Goal: Transaction & Acquisition: Purchase product/service

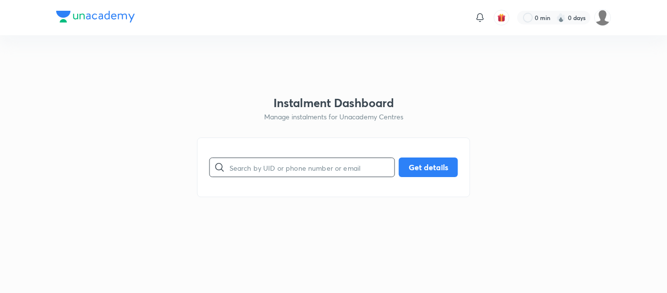
click at [275, 167] on input "text" at bounding box center [312, 167] width 165 height 25
paste input "[EMAIL_ADDRESS][DOMAIN_NAME]"
type input "[EMAIL_ADDRESS][DOMAIN_NAME]"
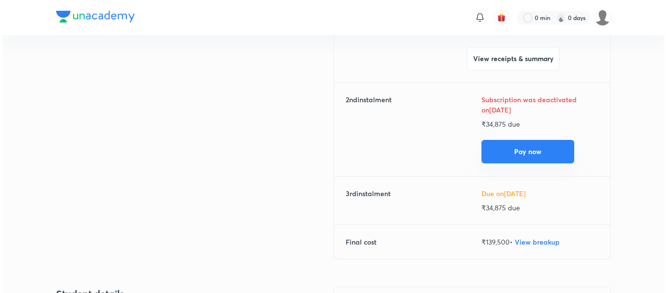
scroll to position [167, 0]
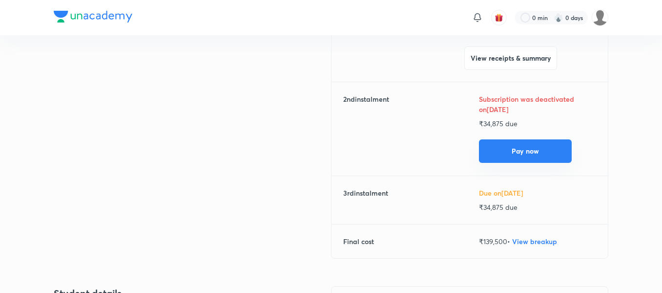
click at [493, 148] on button "Pay now" at bounding box center [525, 150] width 93 height 23
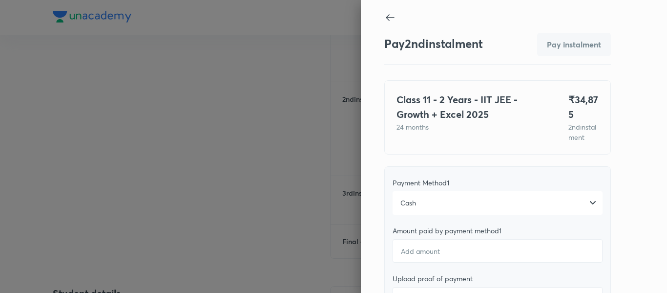
click at [418, 214] on div "Cash" at bounding box center [498, 202] width 210 height 23
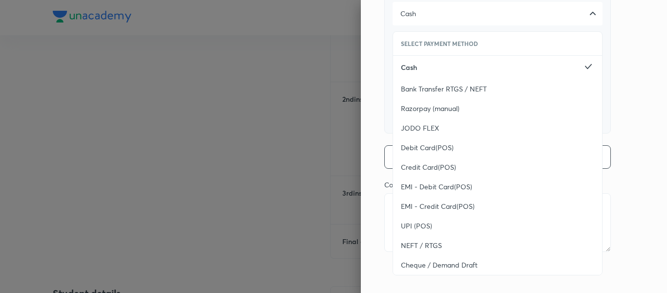
scroll to position [199, 0]
click at [416, 232] on div "UPI (POS)" at bounding box center [497, 226] width 209 height 20
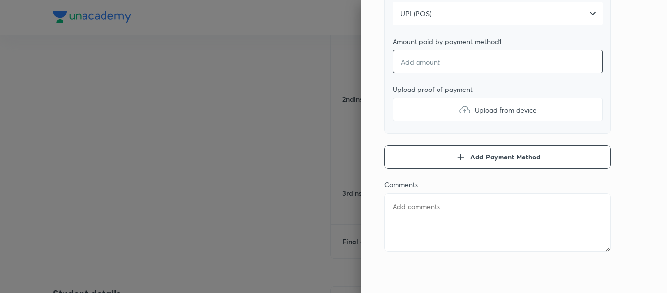
click at [404, 58] on input "number" at bounding box center [498, 61] width 210 height 23
type textarea "x"
type input "1"
type textarea "x"
type input "19"
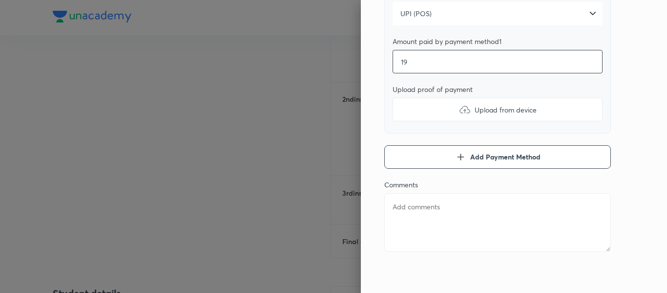
type textarea "x"
type input "196"
type textarea "x"
type input "1960"
type textarea "x"
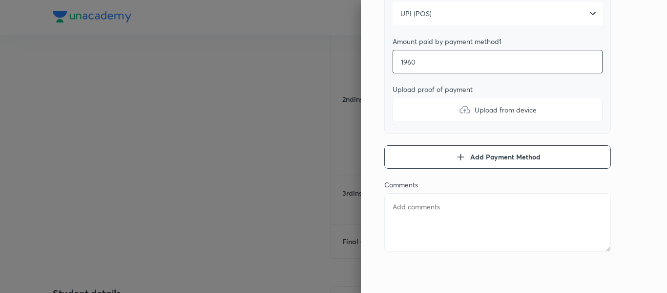
type input "19605"
type textarea "x"
type input "19605"
click at [431, 118] on label "Upload from device" at bounding box center [498, 109] width 210 height 23
click at [0, 0] on input "Upload from device" at bounding box center [0, 0] width 0 height 0
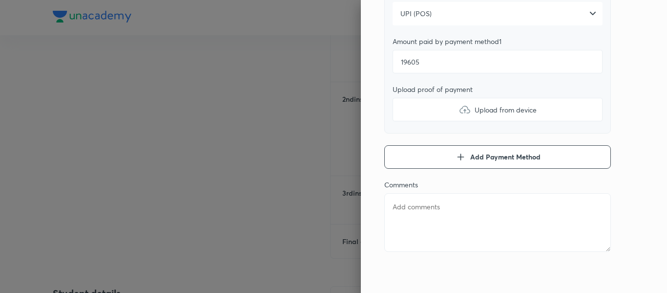
type textarea "x"
click at [409, 237] on textarea at bounding box center [497, 222] width 227 height 59
type textarea "2"
type textarea "x"
type textarea "2n"
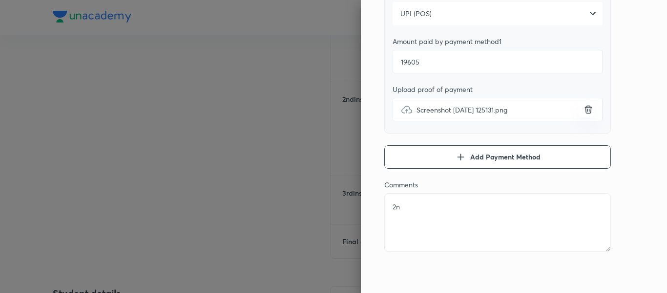
type textarea "x"
type textarea "2nd"
type textarea "x"
type textarea "2nd"
click at [430, 162] on button "Add Payment Method" at bounding box center [497, 156] width 227 height 23
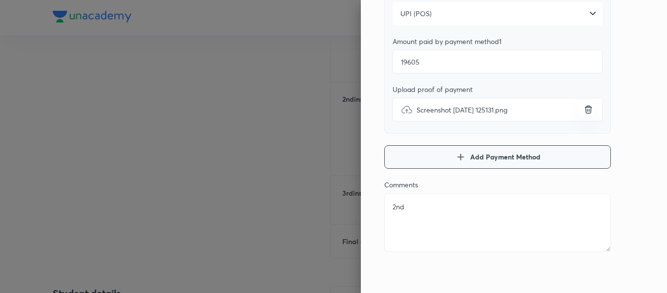
type textarea "x"
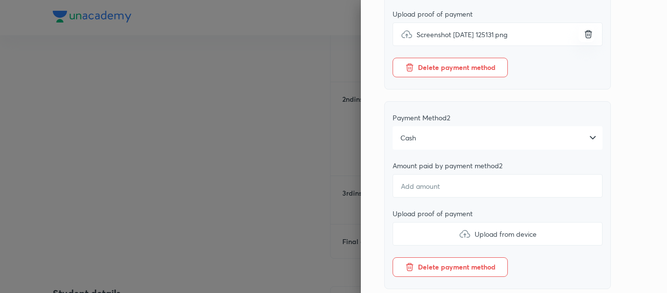
scroll to position [265, 0]
click at [435, 149] on div "Cash" at bounding box center [498, 137] width 210 height 23
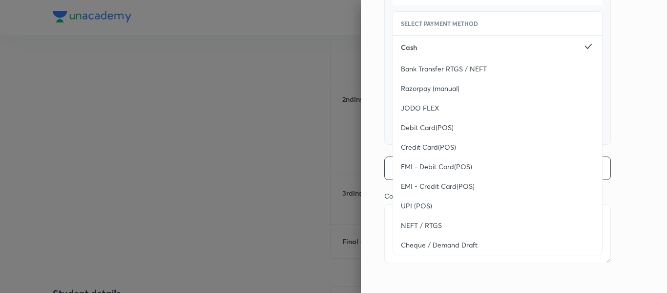
scroll to position [421, 0]
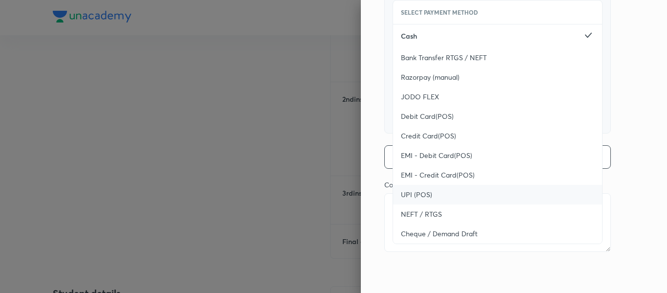
click at [430, 199] on div "UPI (POS)" at bounding box center [497, 195] width 209 height 20
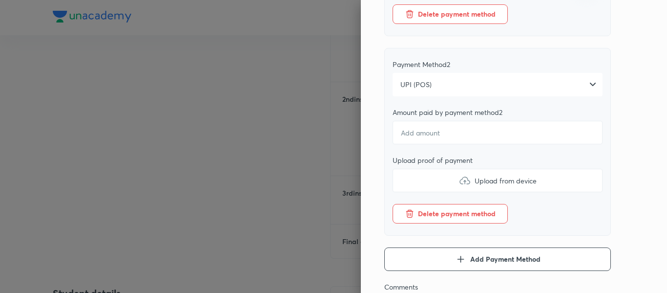
scroll to position [317, 0]
click at [398, 132] on input "number" at bounding box center [498, 132] width 210 height 23
type textarea "x"
type input "1"
type textarea "x"
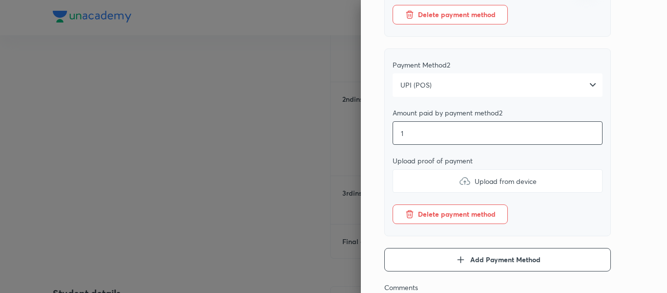
type input "15"
type textarea "x"
type input "150"
type textarea "x"
type input "1500"
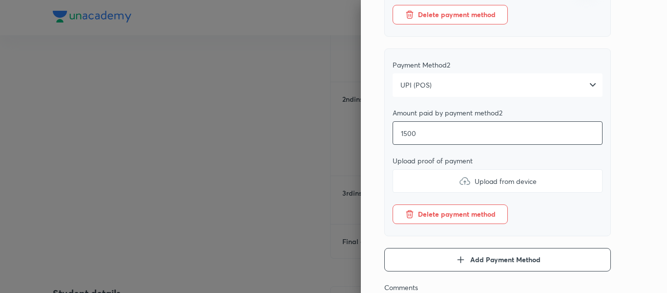
type textarea "x"
type input "15000"
type textarea "x"
type input "15000"
click at [439, 184] on label "Upload from device" at bounding box center [498, 180] width 210 height 23
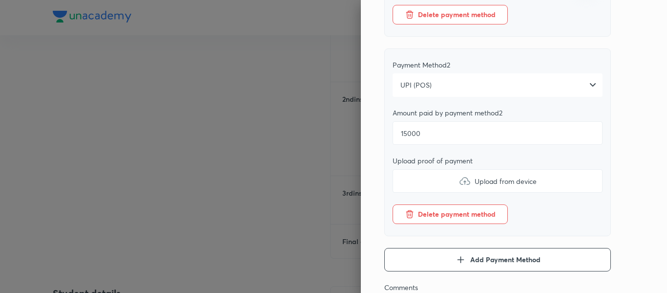
click at [0, 0] on input "Upload from device" at bounding box center [0, 0] width 0 height 0
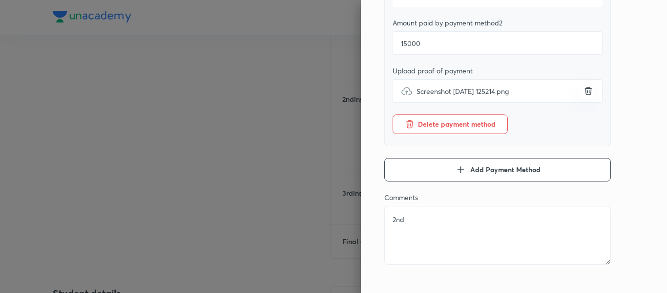
scroll to position [414, 0]
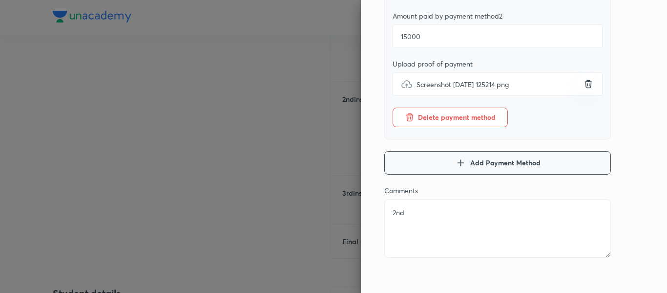
click at [455, 169] on icon "button" at bounding box center [461, 163] width 12 height 12
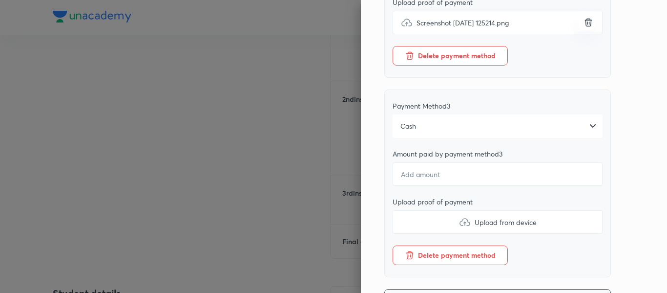
scroll to position [477, 0]
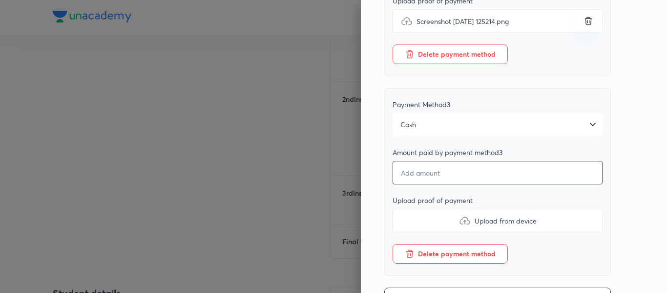
click at [411, 184] on input "number" at bounding box center [498, 172] width 210 height 23
type textarea "x"
type input "2"
type textarea "x"
type input "27"
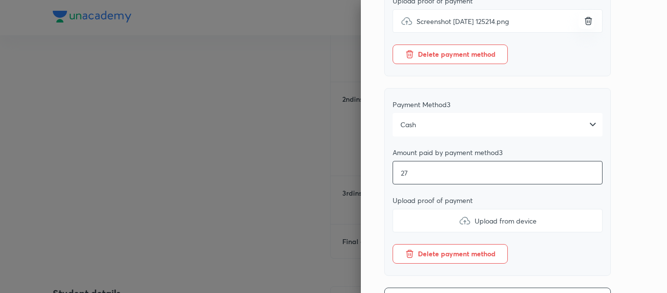
type textarea "x"
type input "270"
type textarea "x"
type input "270"
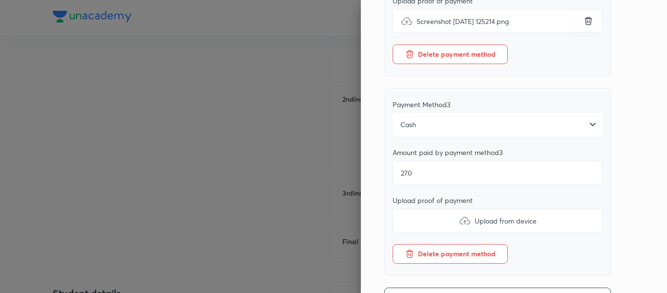
click at [419, 232] on label "Upload from device" at bounding box center [498, 220] width 210 height 23
click at [0, 0] on input "Upload from device" at bounding box center [0, 0] width 0 height 0
type textarea "x"
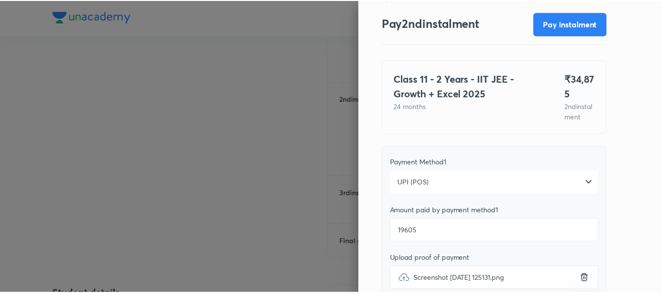
scroll to position [0, 0]
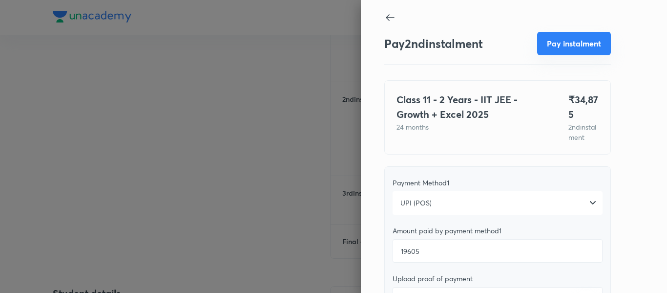
click at [557, 41] on button "Pay instalment" at bounding box center [574, 43] width 74 height 23
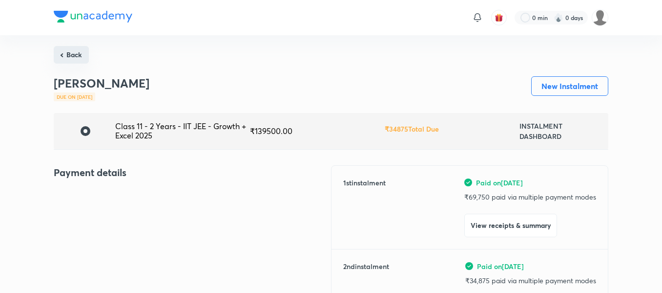
click at [72, 63] on button "Back" at bounding box center [71, 55] width 35 height 18
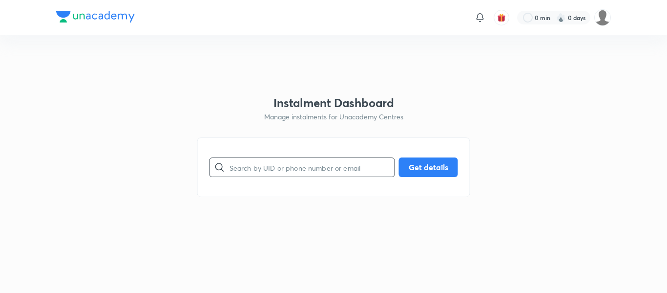
click at [248, 159] on input "text" at bounding box center [312, 167] width 165 height 25
paste input "[EMAIL_ADDRESS][DOMAIN_NAME]"
type input "[EMAIL_ADDRESS][DOMAIN_NAME]"
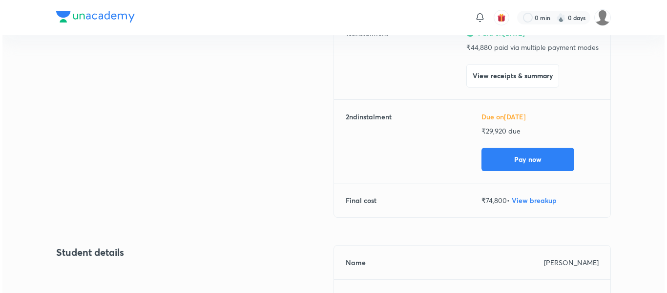
scroll to position [150, 0]
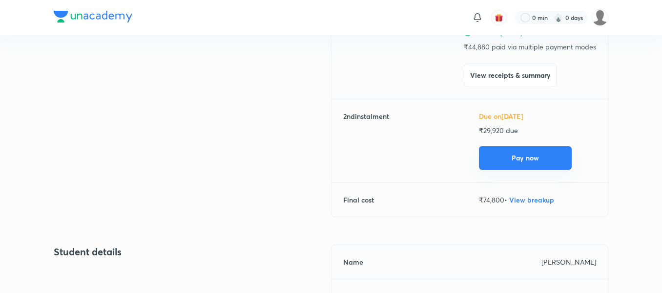
click at [493, 153] on button "Pay now" at bounding box center [525, 157] width 93 height 23
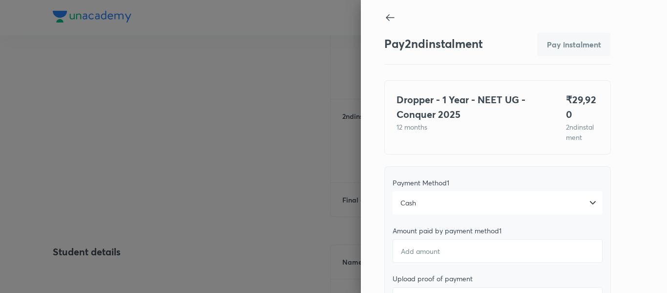
click at [419, 205] on div "Cash" at bounding box center [498, 202] width 210 height 23
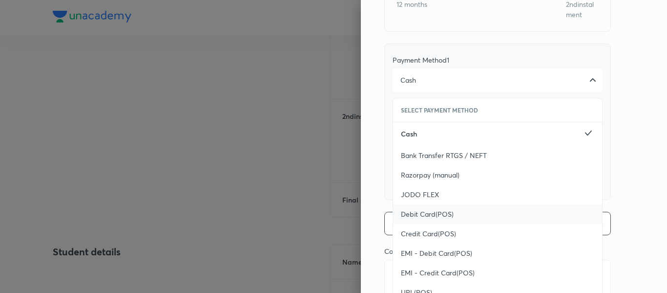
scroll to position [124, 0]
click at [419, 219] on div "Debit Card(POS)" at bounding box center [497, 213] width 209 height 20
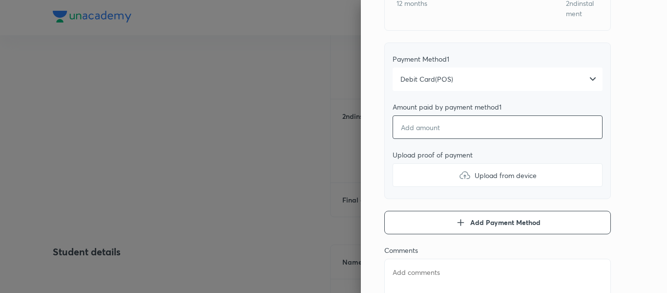
click at [409, 127] on input "number" at bounding box center [498, 126] width 210 height 23
type textarea "x"
type input "2"
type textarea "x"
type input "29"
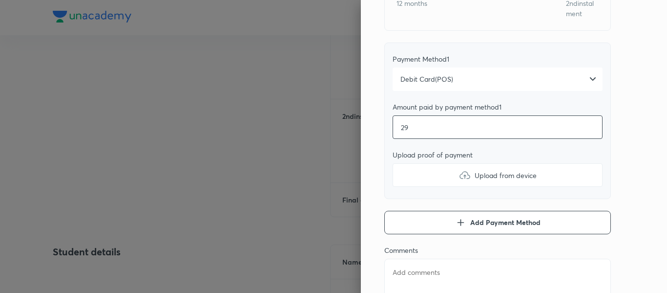
type textarea "x"
type input "298"
type textarea "x"
type input "2980"
type textarea "x"
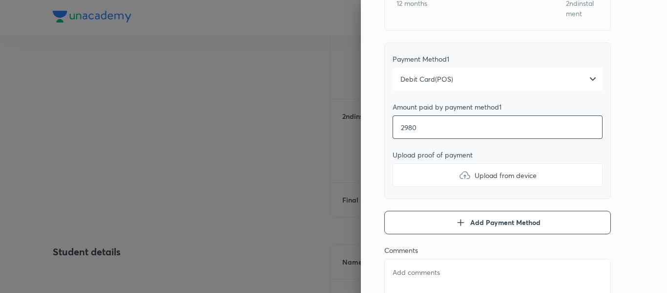
type input "29800"
type textarea "x"
type input "29800"
click at [414, 173] on label "Upload from device" at bounding box center [498, 174] width 210 height 23
click at [0, 0] on input "Upload from device" at bounding box center [0, 0] width 0 height 0
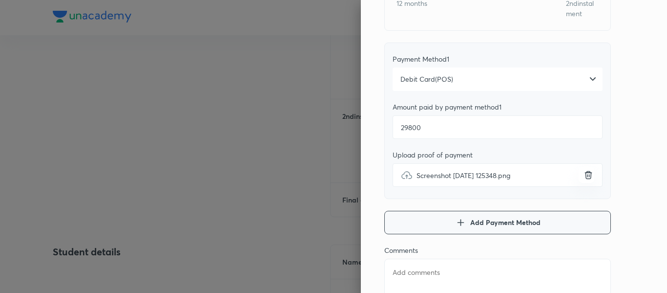
click at [396, 222] on button "Add Payment Method" at bounding box center [497, 222] width 227 height 23
type textarea "x"
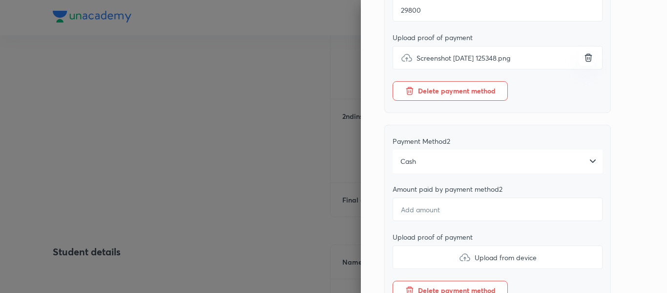
click at [473, 157] on div "Cash" at bounding box center [498, 160] width 210 height 23
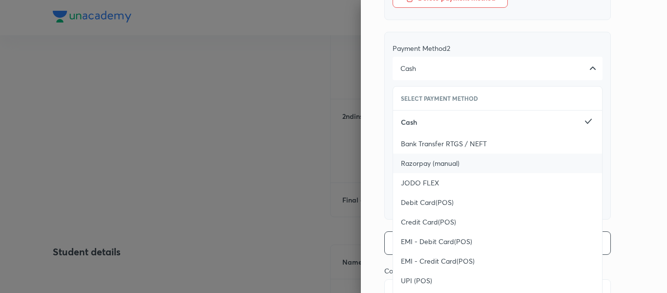
scroll to position [334, 0]
click at [424, 193] on div "Debit Card(POS)" at bounding box center [497, 202] width 209 height 20
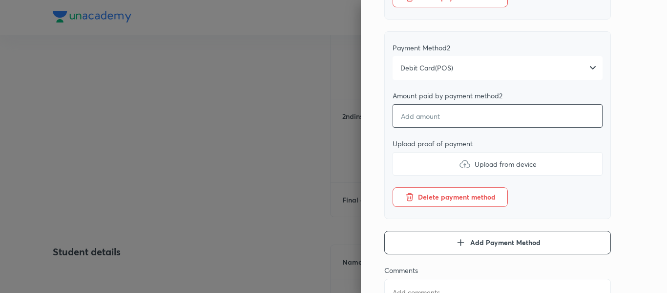
click at [405, 123] on input "number" at bounding box center [498, 115] width 210 height 23
type textarea "x"
type input "1"
type textarea "x"
type input "12"
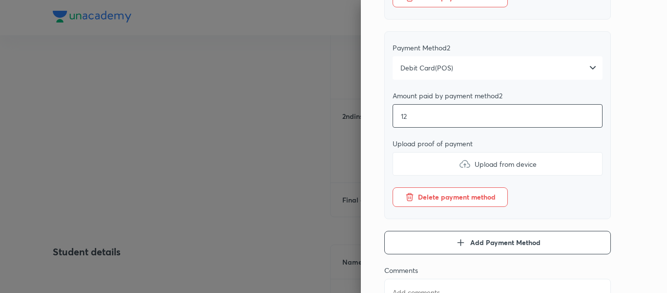
type textarea "x"
type input "120"
type textarea "x"
type input "120"
click at [412, 165] on label "Upload from device" at bounding box center [498, 163] width 210 height 23
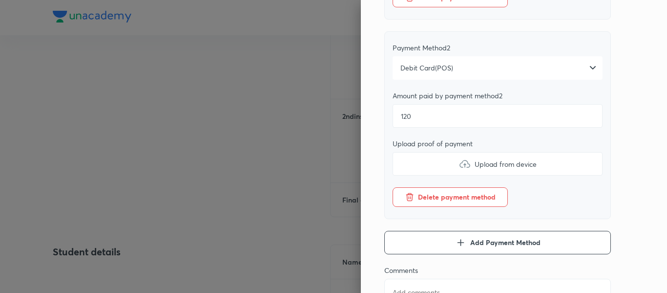
click at [0, 0] on input "Upload from device" at bounding box center [0, 0] width 0 height 0
type textarea "x"
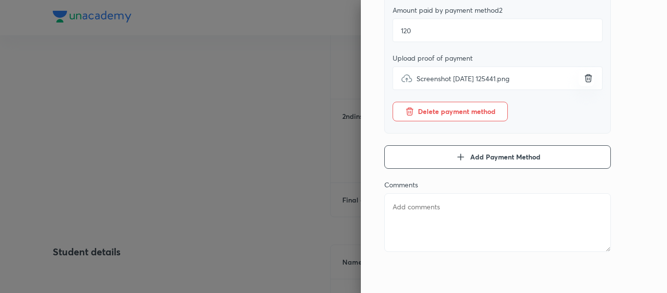
click at [414, 206] on textarea at bounding box center [497, 222] width 227 height 59
type textarea "2"
type textarea "x"
type textarea "2n"
type textarea "x"
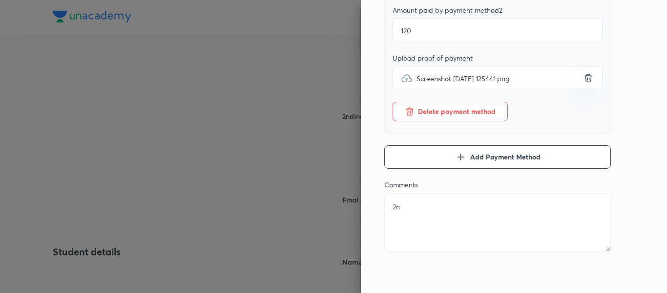
type textarea "2nd"
type textarea "x"
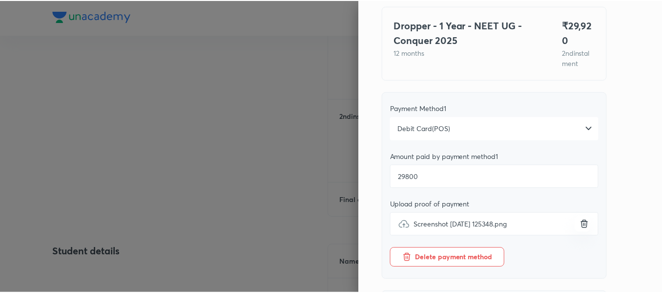
scroll to position [0, 0]
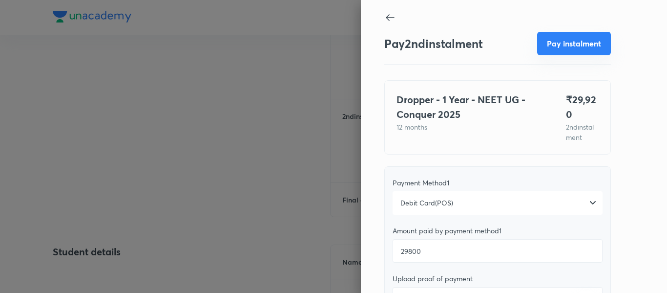
type textarea "2nd"
click at [559, 43] on button "Pay instalment" at bounding box center [574, 43] width 74 height 23
